Goal: Navigation & Orientation: Find specific page/section

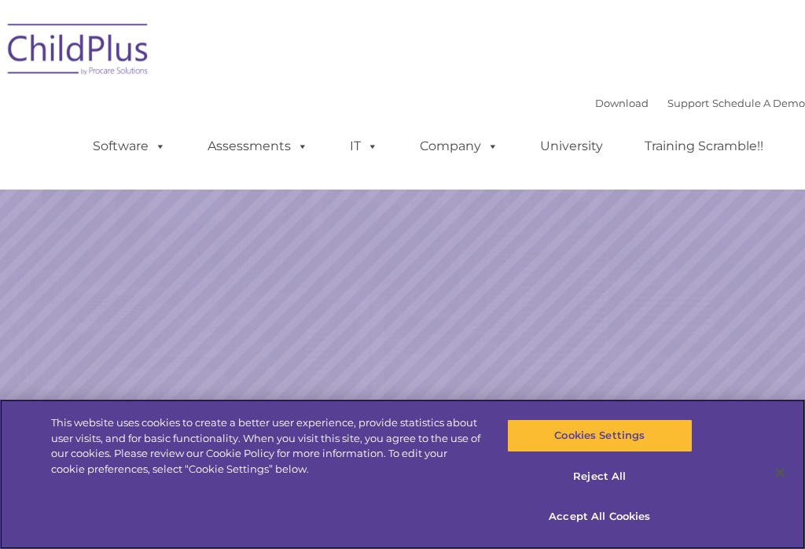
select select "MEDIUM"
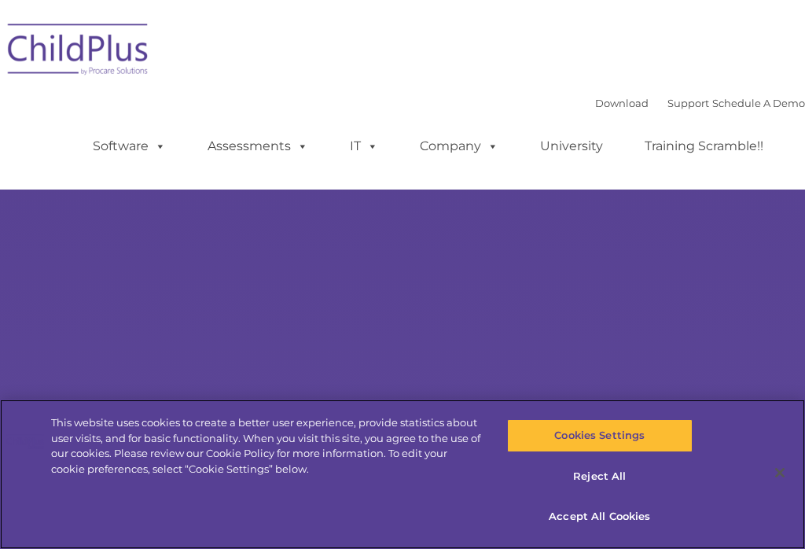
select select "MEDIUM"
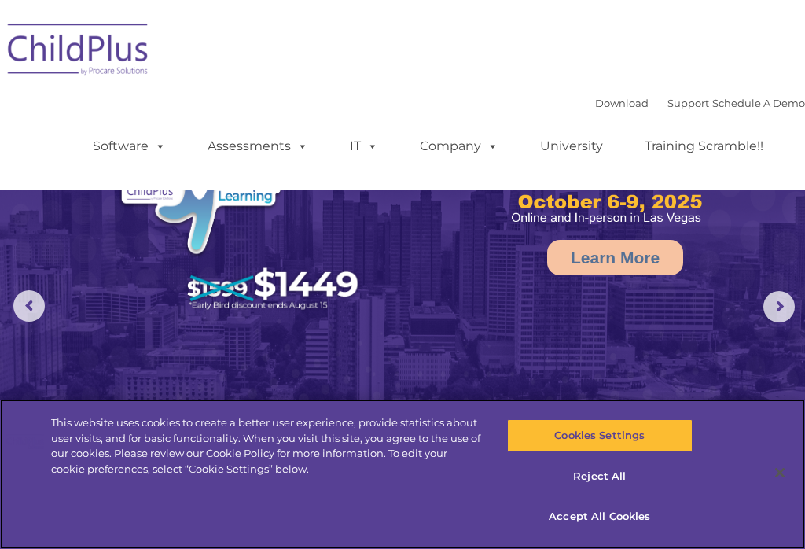
click at [636, 517] on button "Accept All Cookies" at bounding box center [600, 516] width 186 height 33
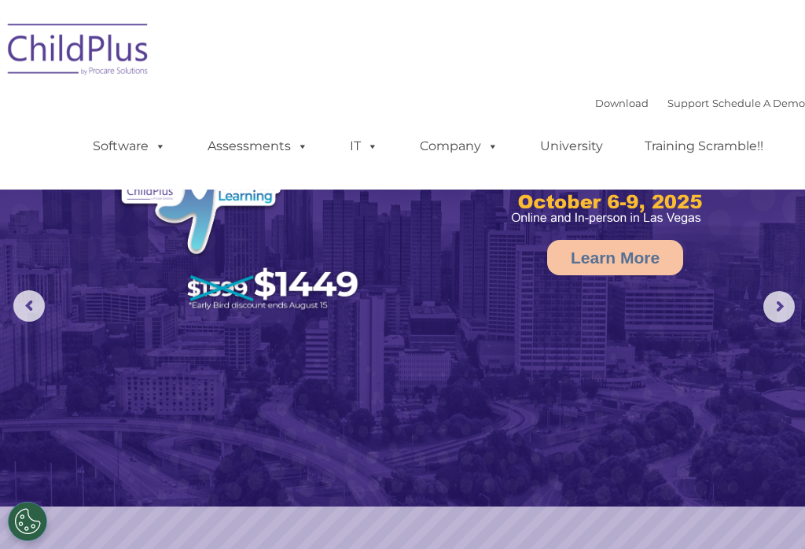
click at [154, 148] on span at bounding box center [157, 145] width 17 height 15
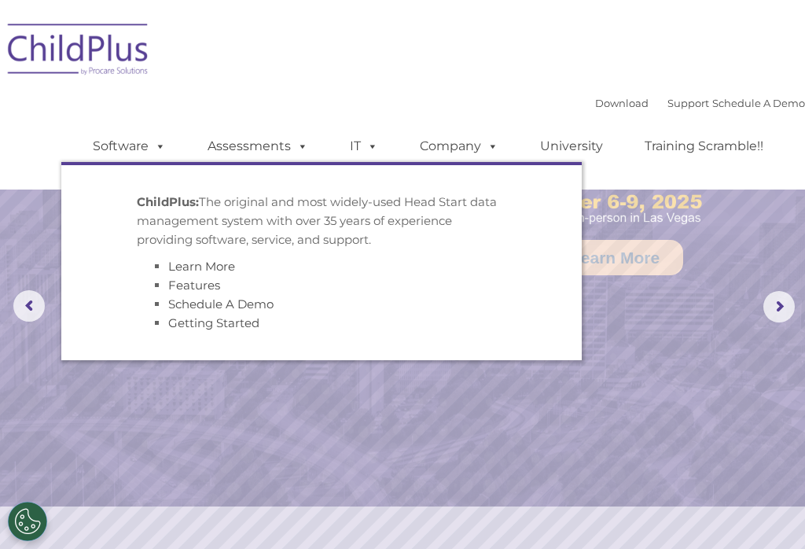
click at [699, 178] on ul "Software ChildPlus: The original and most widely-used Head Start data managemen…" at bounding box center [433, 146] width 744 height 63
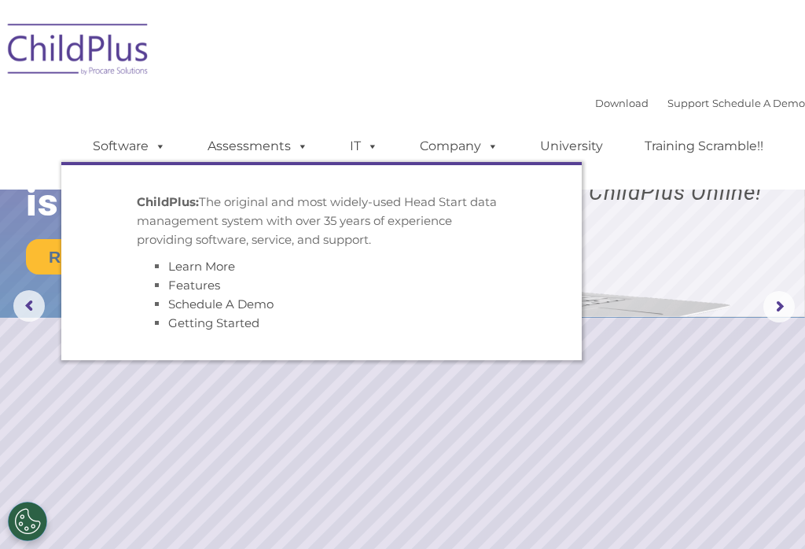
click at [292, 140] on span at bounding box center [299, 145] width 17 height 15
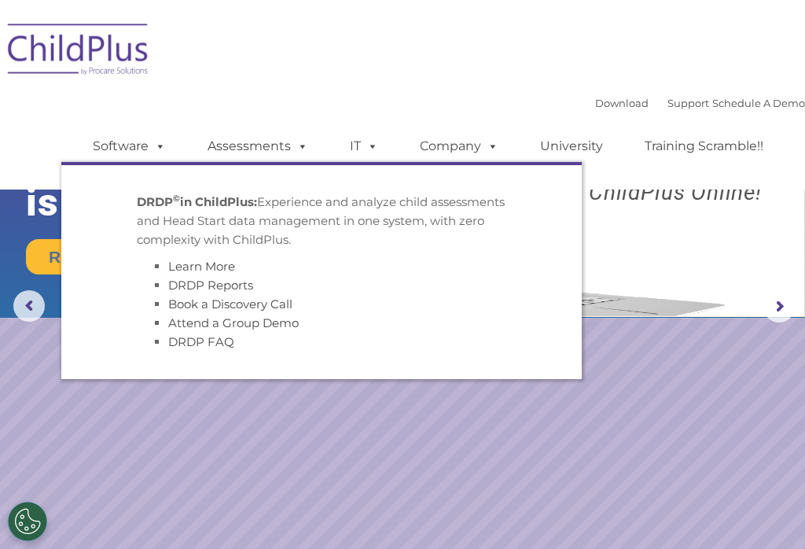
click at [296, 148] on span at bounding box center [299, 145] width 17 height 15
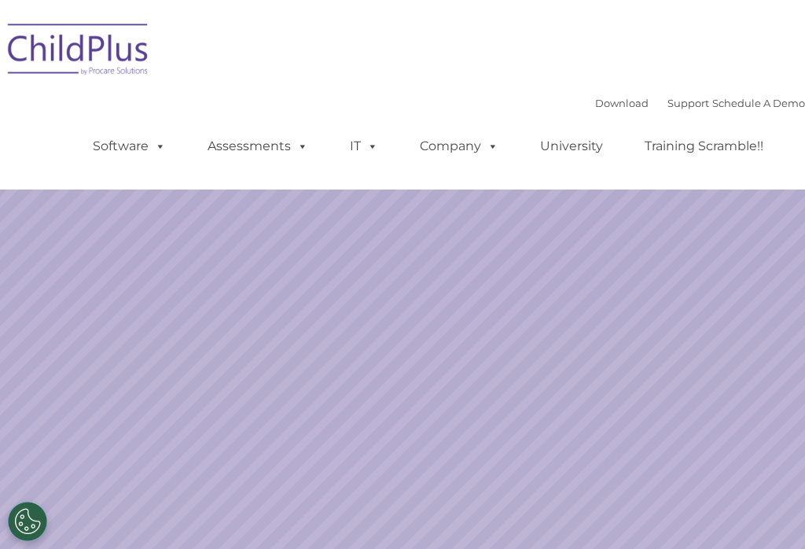
select select "MEDIUM"
